Goal: Task Accomplishment & Management: Complete application form

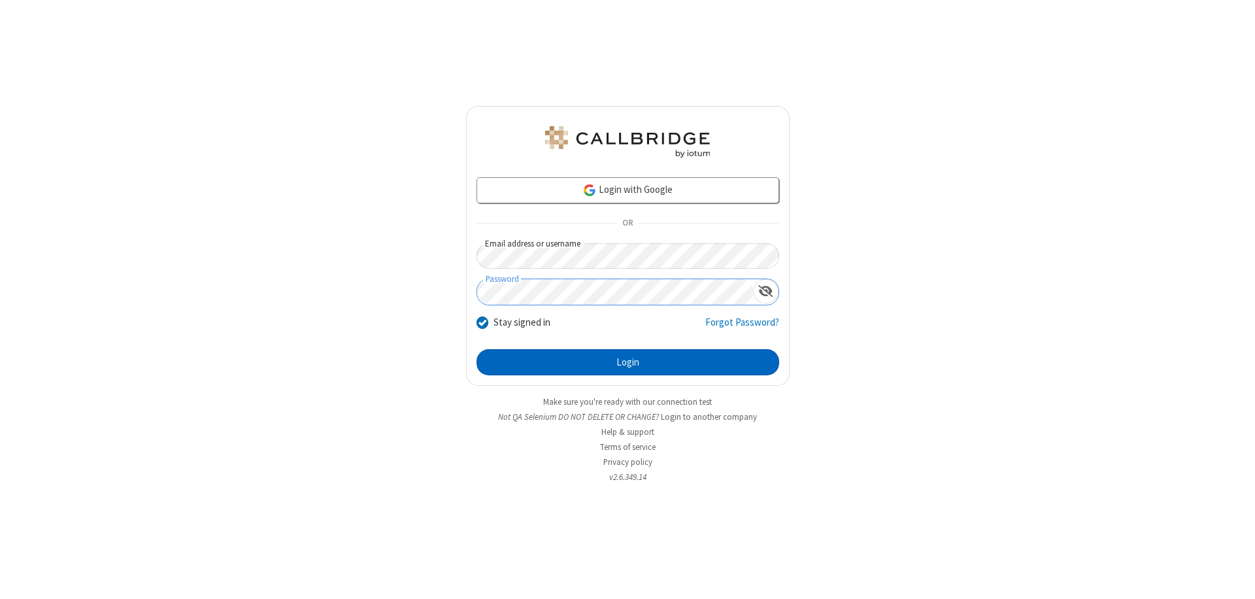
click at [627, 362] on button "Login" at bounding box center [627, 362] width 303 height 26
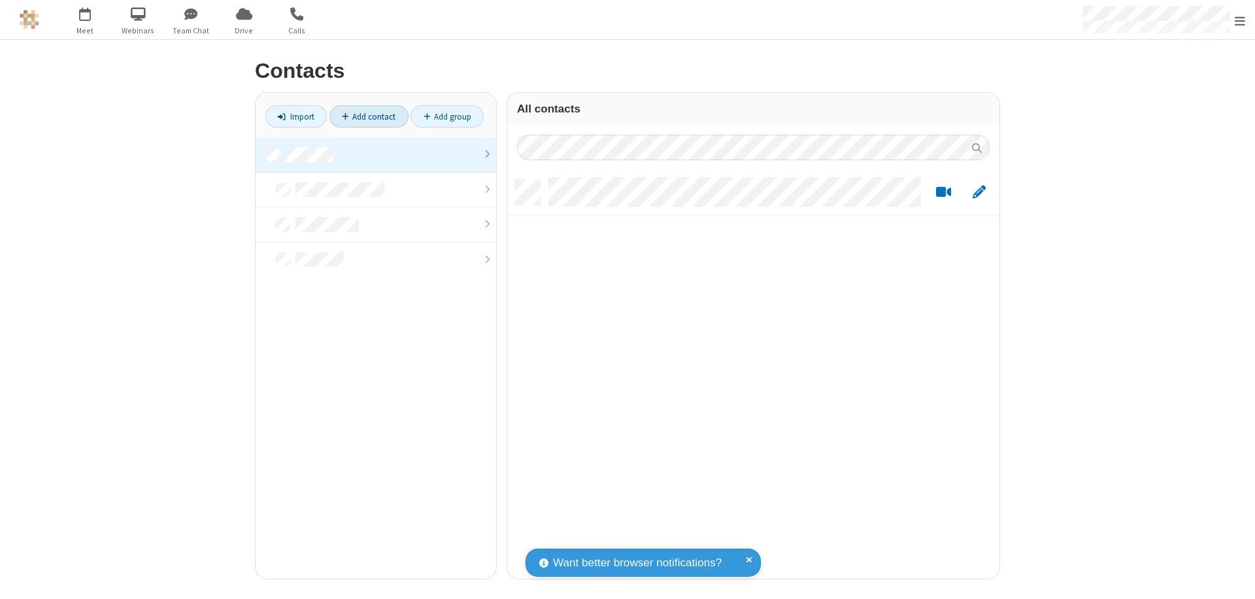
click at [376, 154] on link at bounding box center [376, 154] width 240 height 35
click at [369, 116] on link "Add contact" at bounding box center [368, 116] width 79 height 22
